Goal: Navigation & Orientation: Go to known website

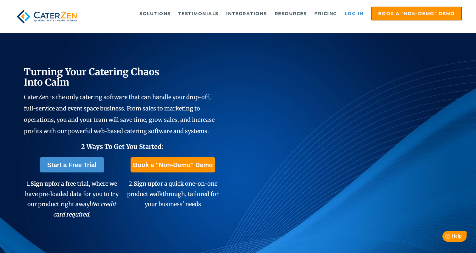
click at [358, 14] on link "Log in" at bounding box center [354, 13] width 25 height 13
click at [359, 14] on link "Log in" at bounding box center [354, 13] width 25 height 13
click at [358, 14] on link "Log in" at bounding box center [354, 13] width 25 height 13
